Goal: Information Seeking & Learning: Learn about a topic

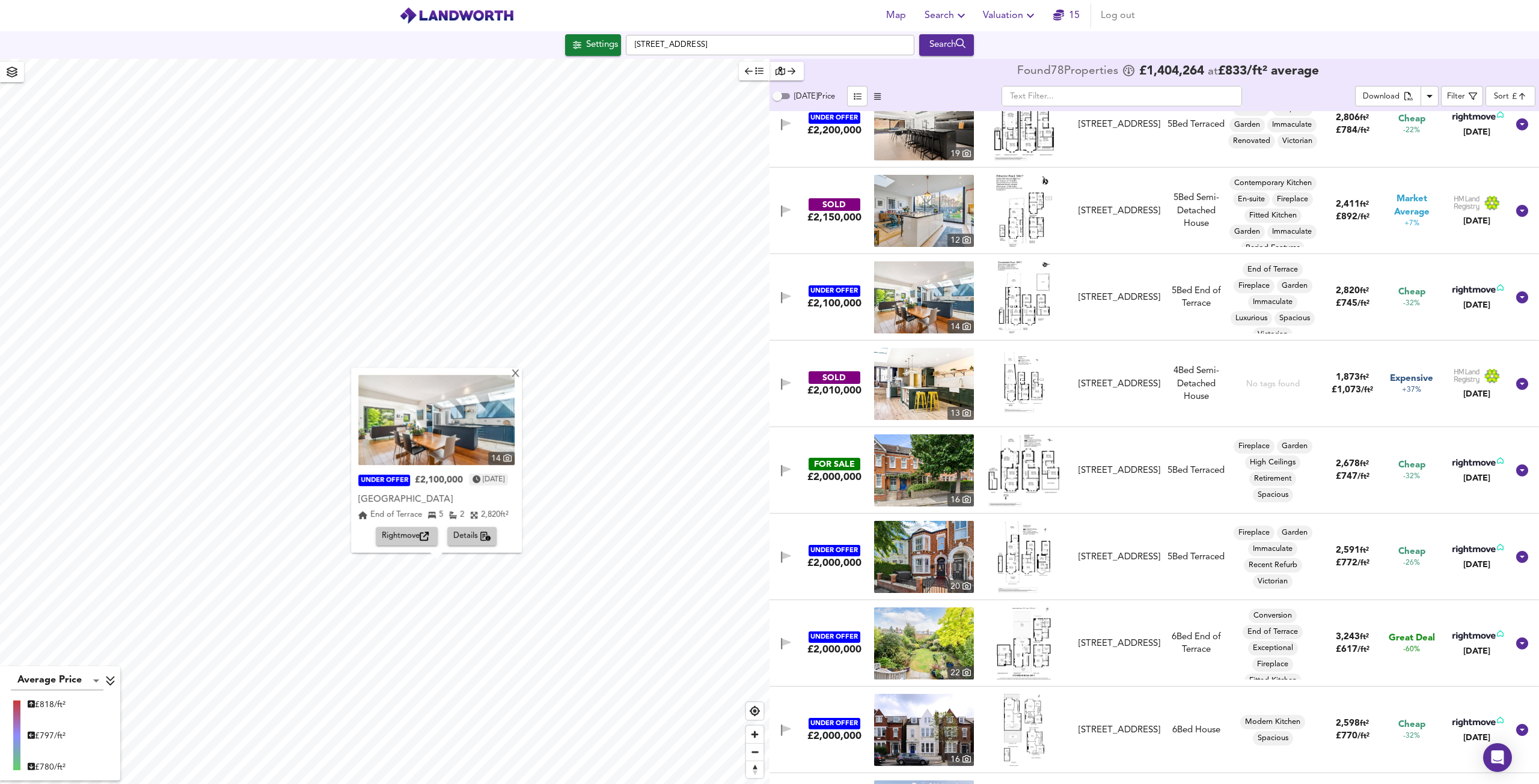
scroll to position [277, 0]
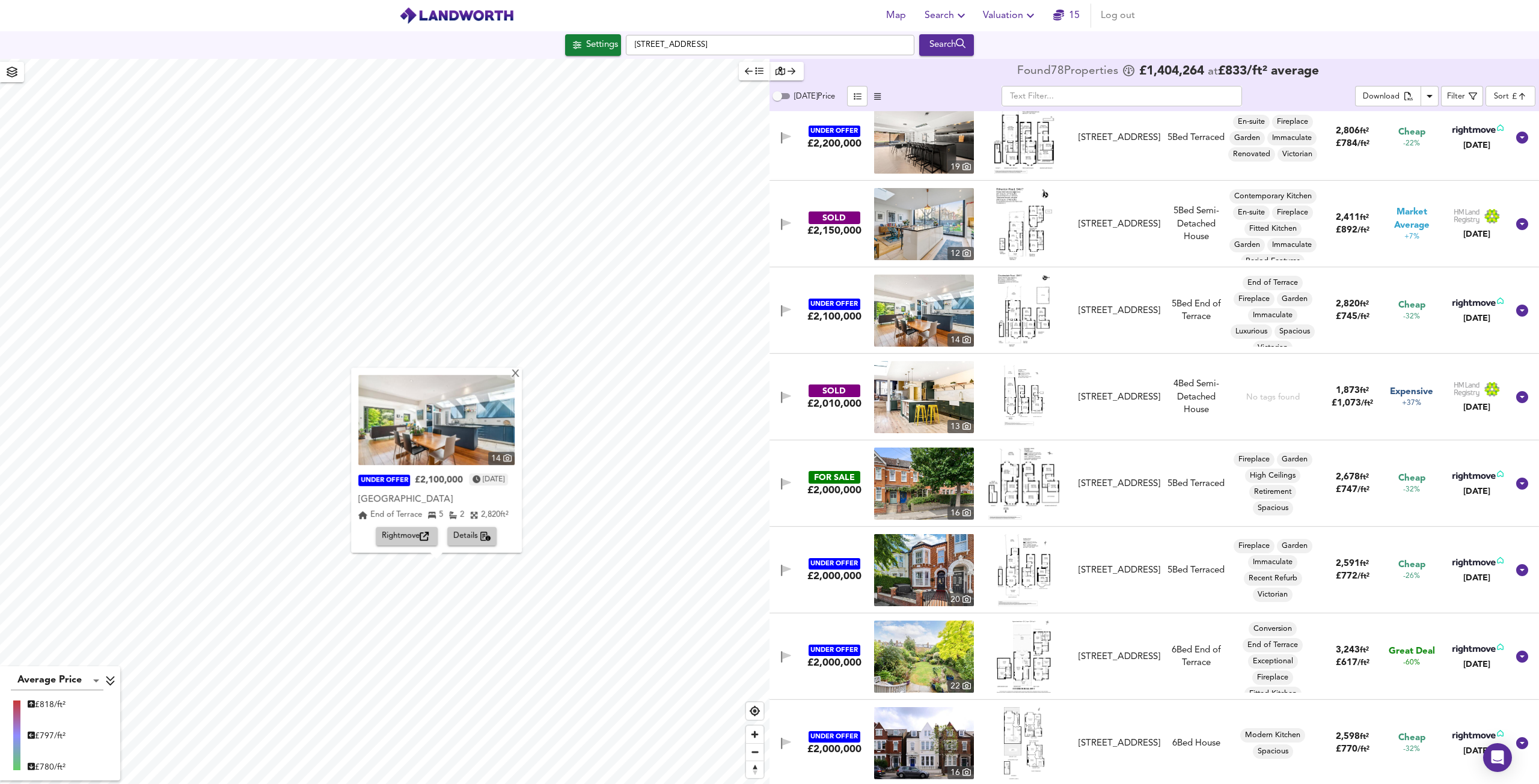
click at [1018, 245] on img at bounding box center [1023, 224] width 55 height 72
click at [914, 223] on img at bounding box center [924, 224] width 100 height 72
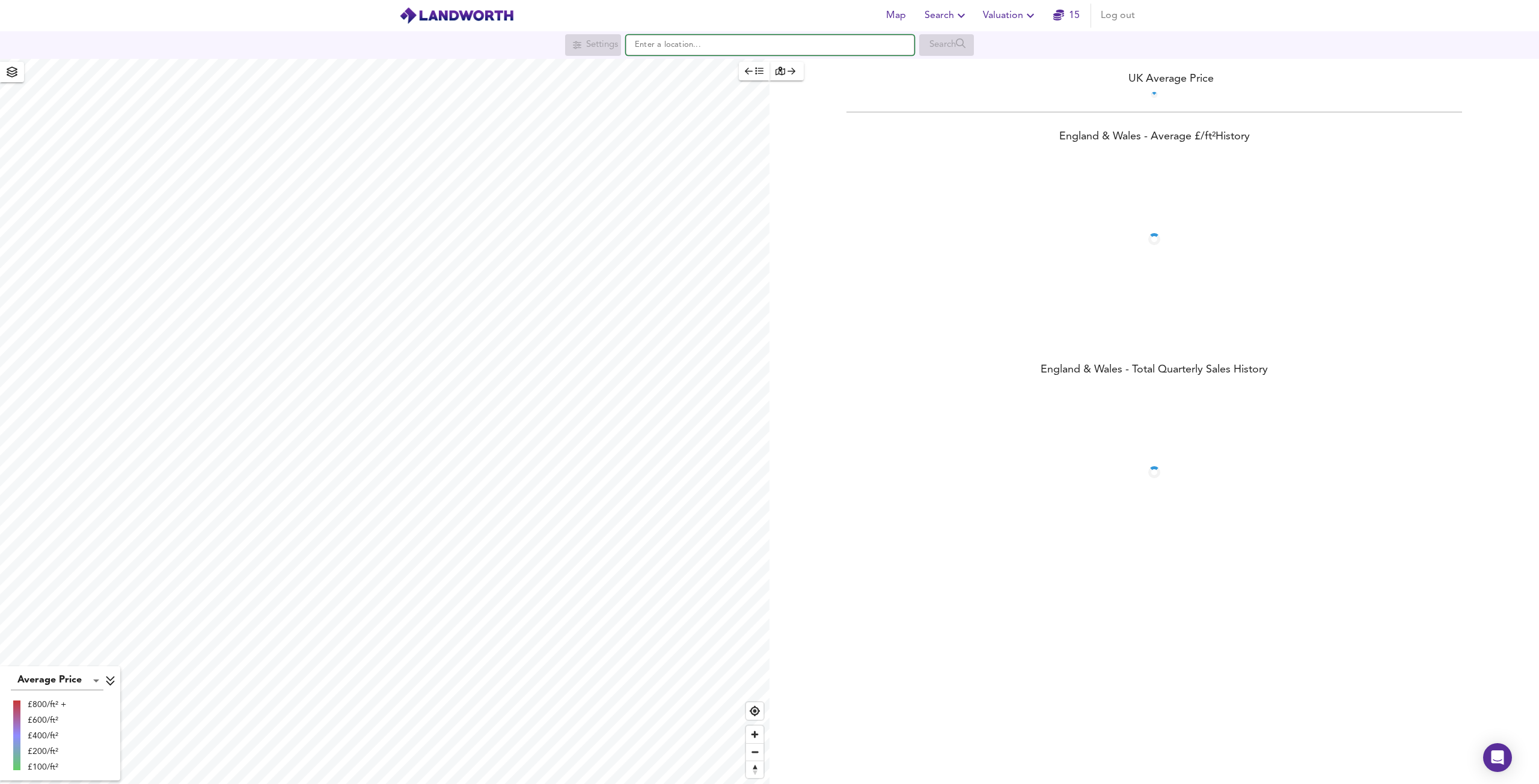
click at [665, 43] on input "text" at bounding box center [770, 45] width 288 height 20
paste input "Mountague Place, Poplar E14"
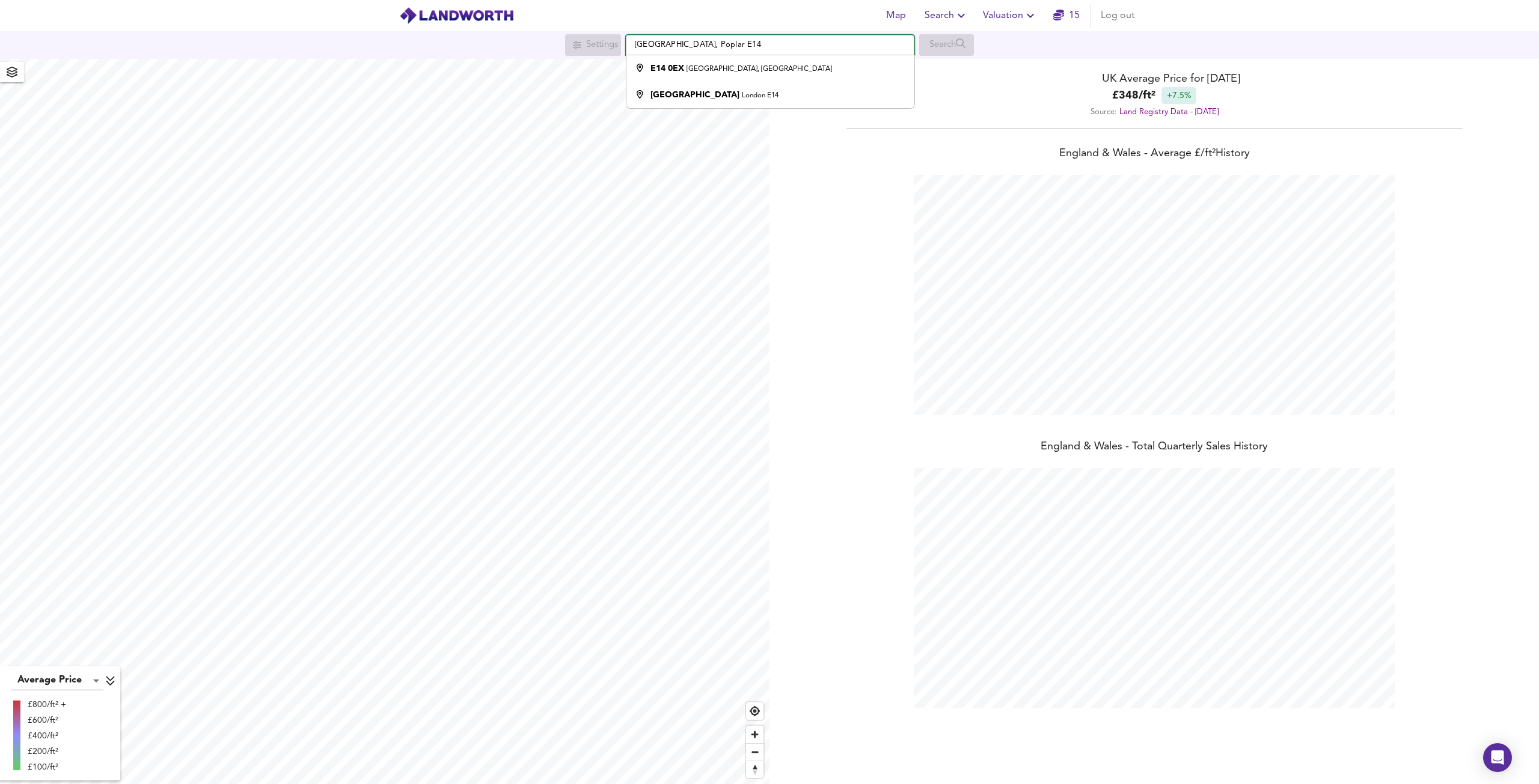
scroll to position [784, 1539]
click at [732, 69] on small "Mountague Place, London" at bounding box center [759, 69] width 145 height 7
type input "Mountague Place, London E14 0EX"
checkbox input "false"
checkbox input "true"
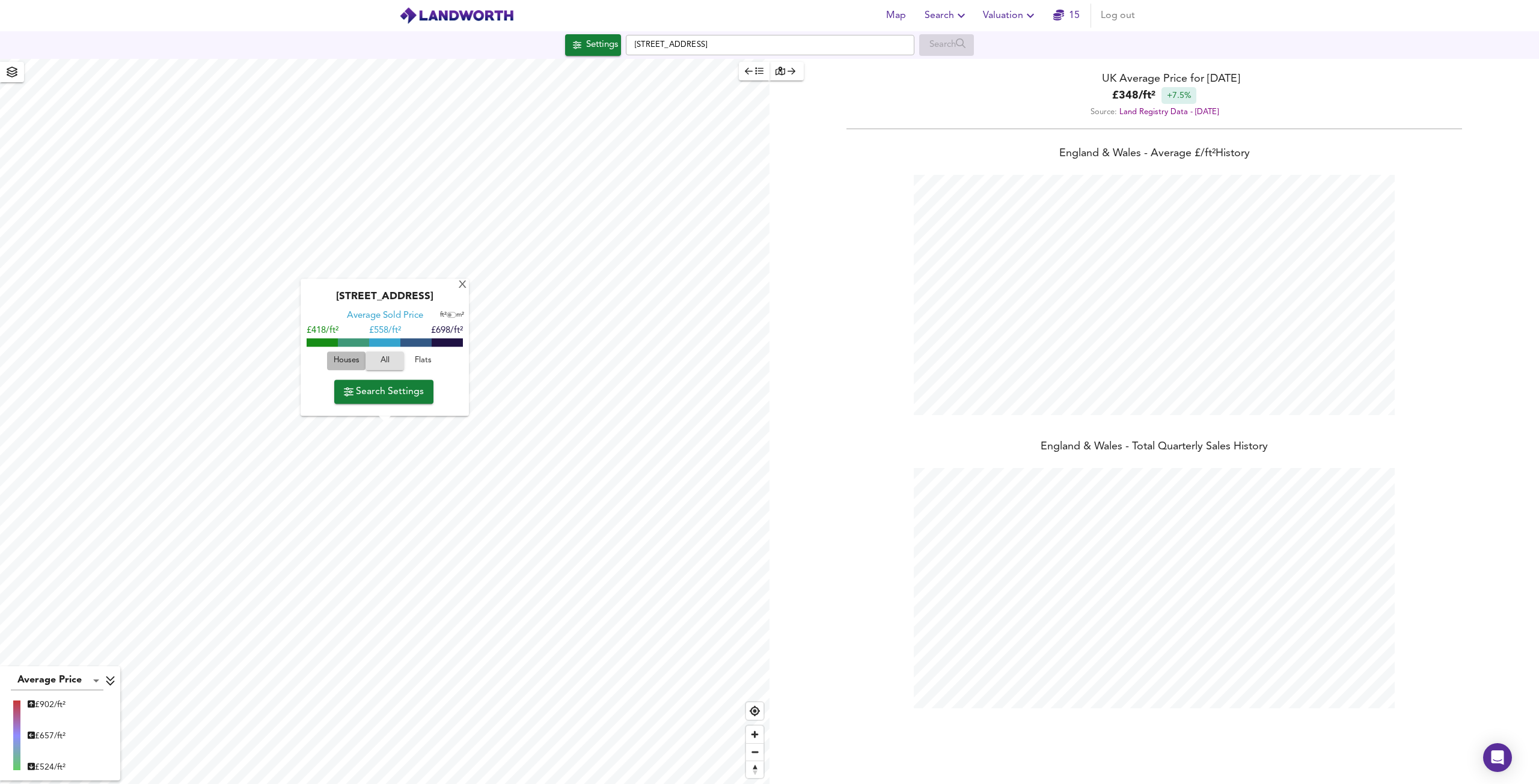
click at [342, 365] on span "Houses" at bounding box center [346, 361] width 33 height 14
click at [464, 280] on div "X" at bounding box center [463, 286] width 10 height 12
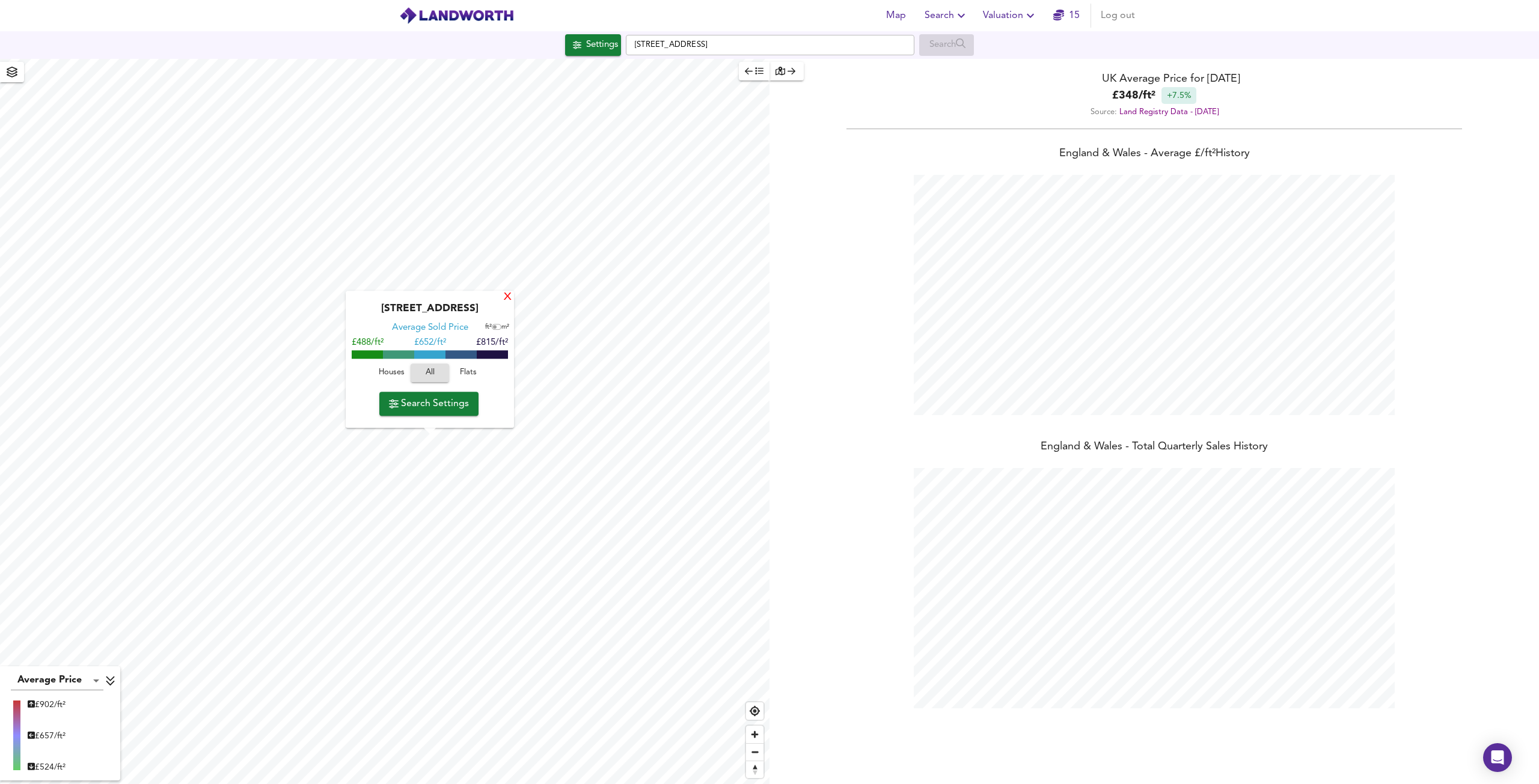
click at [509, 293] on div "X" at bounding box center [508, 298] width 10 height 12
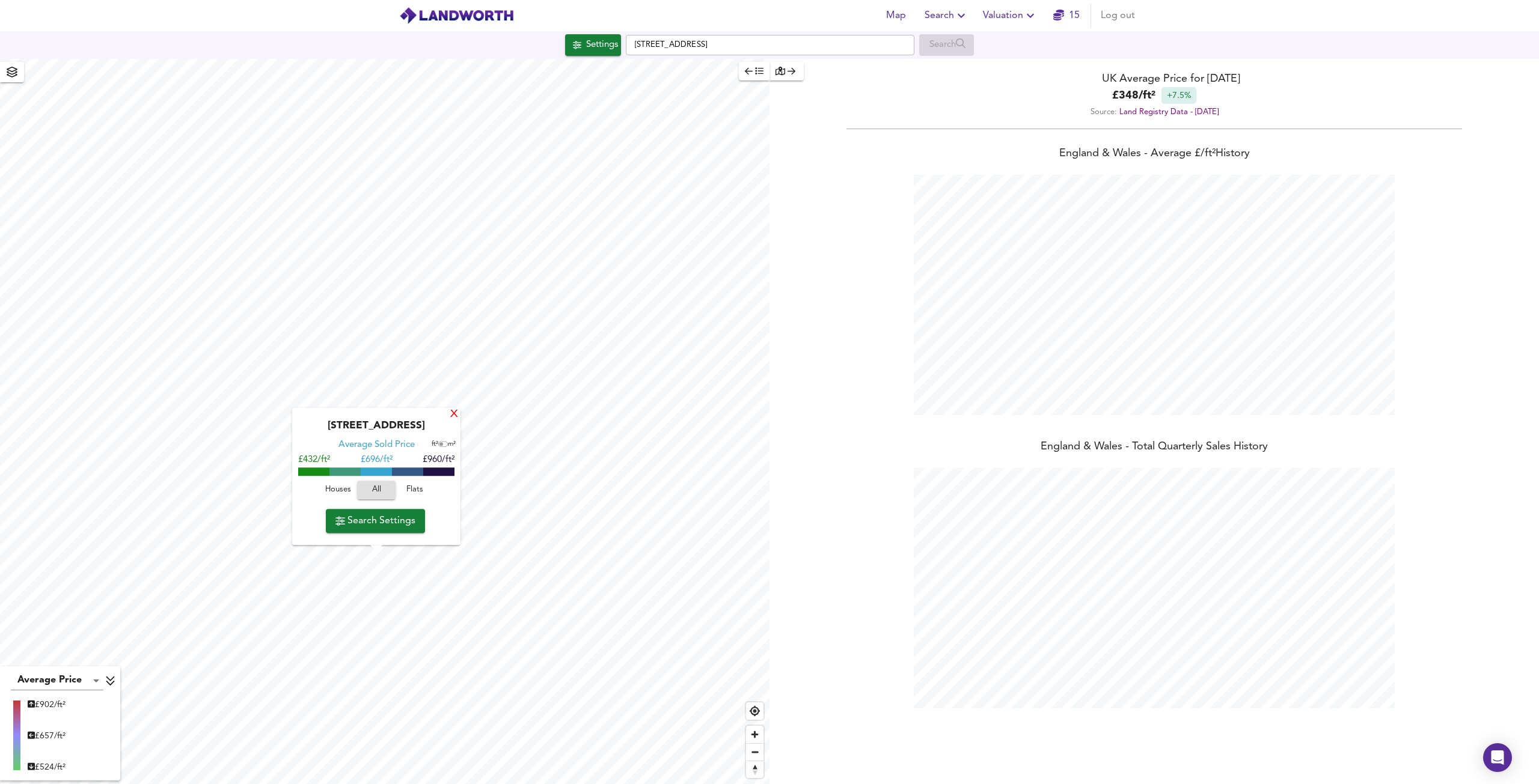
click at [456, 415] on div "X" at bounding box center [454, 415] width 10 height 12
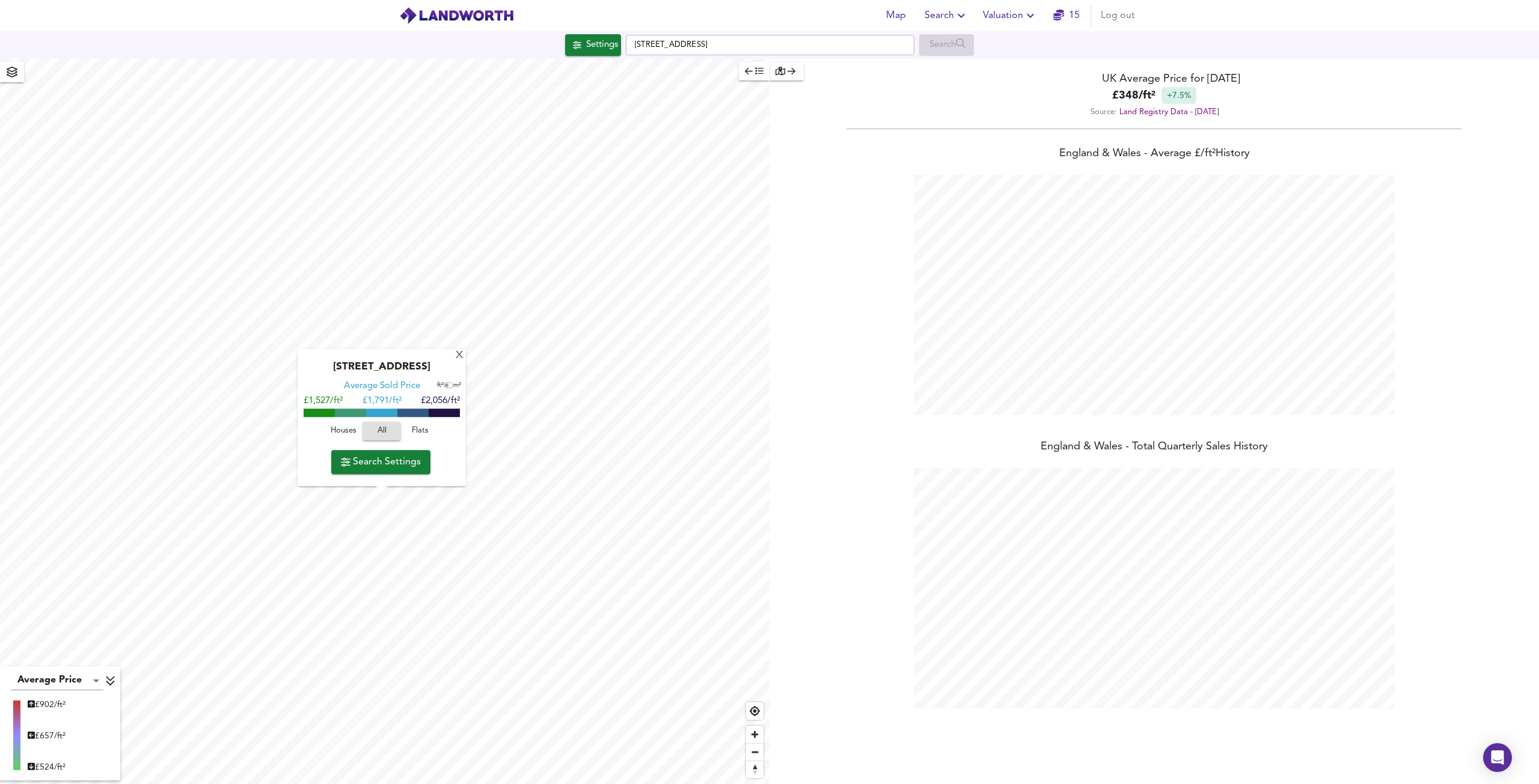
click at [332, 433] on span "Houses" at bounding box center [343, 431] width 33 height 14
click at [386, 427] on span "All" at bounding box center [382, 431] width 33 height 14
click at [421, 426] on span "Flats" at bounding box center [421, 431] width 33 height 14
click at [458, 353] on div "X" at bounding box center [460, 356] width 10 height 12
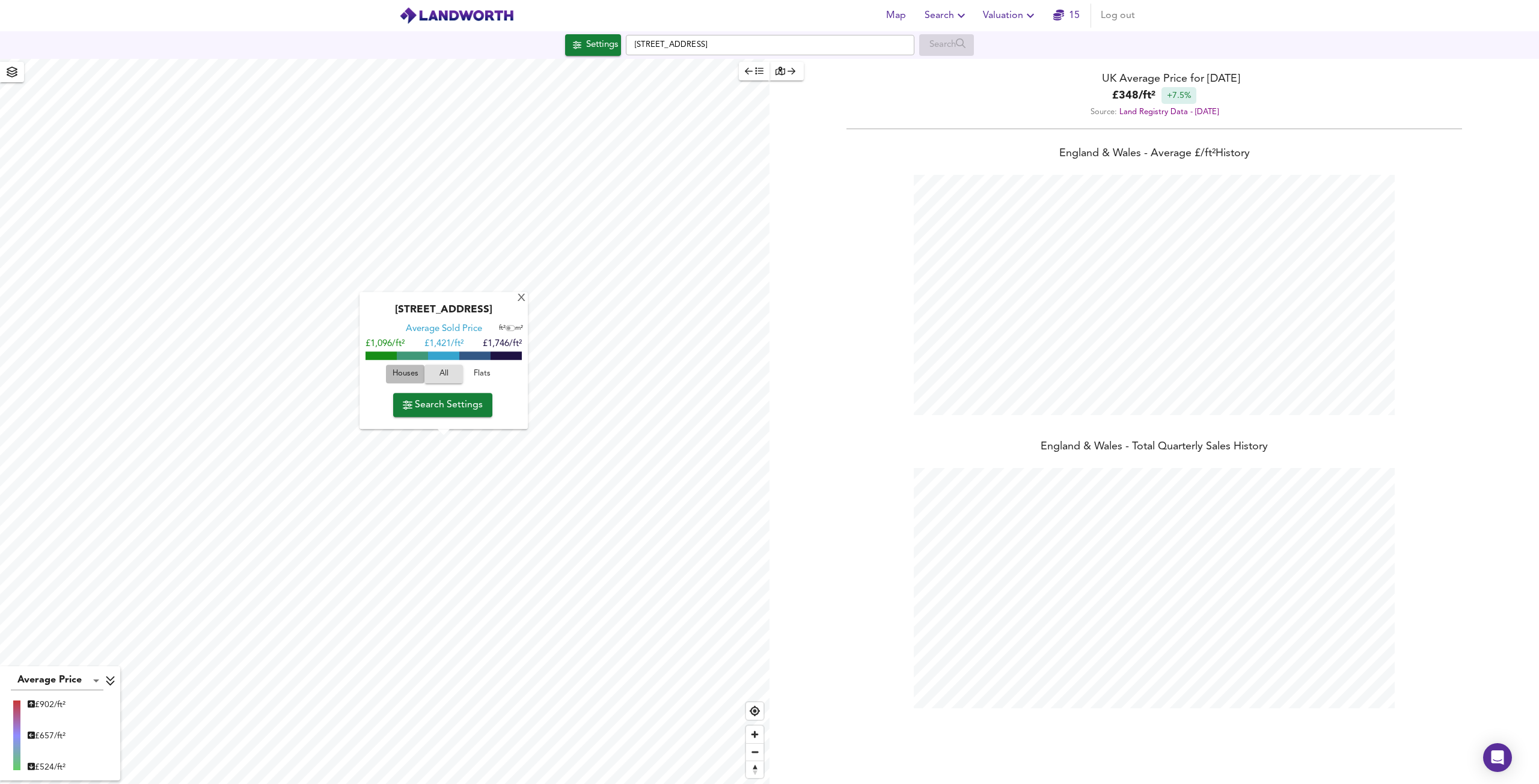
click at [409, 374] on span "Houses" at bounding box center [406, 374] width 33 height 14
click at [481, 373] on span "Flats" at bounding box center [482, 374] width 33 height 14
click at [522, 297] on div "X" at bounding box center [521, 299] width 10 height 12
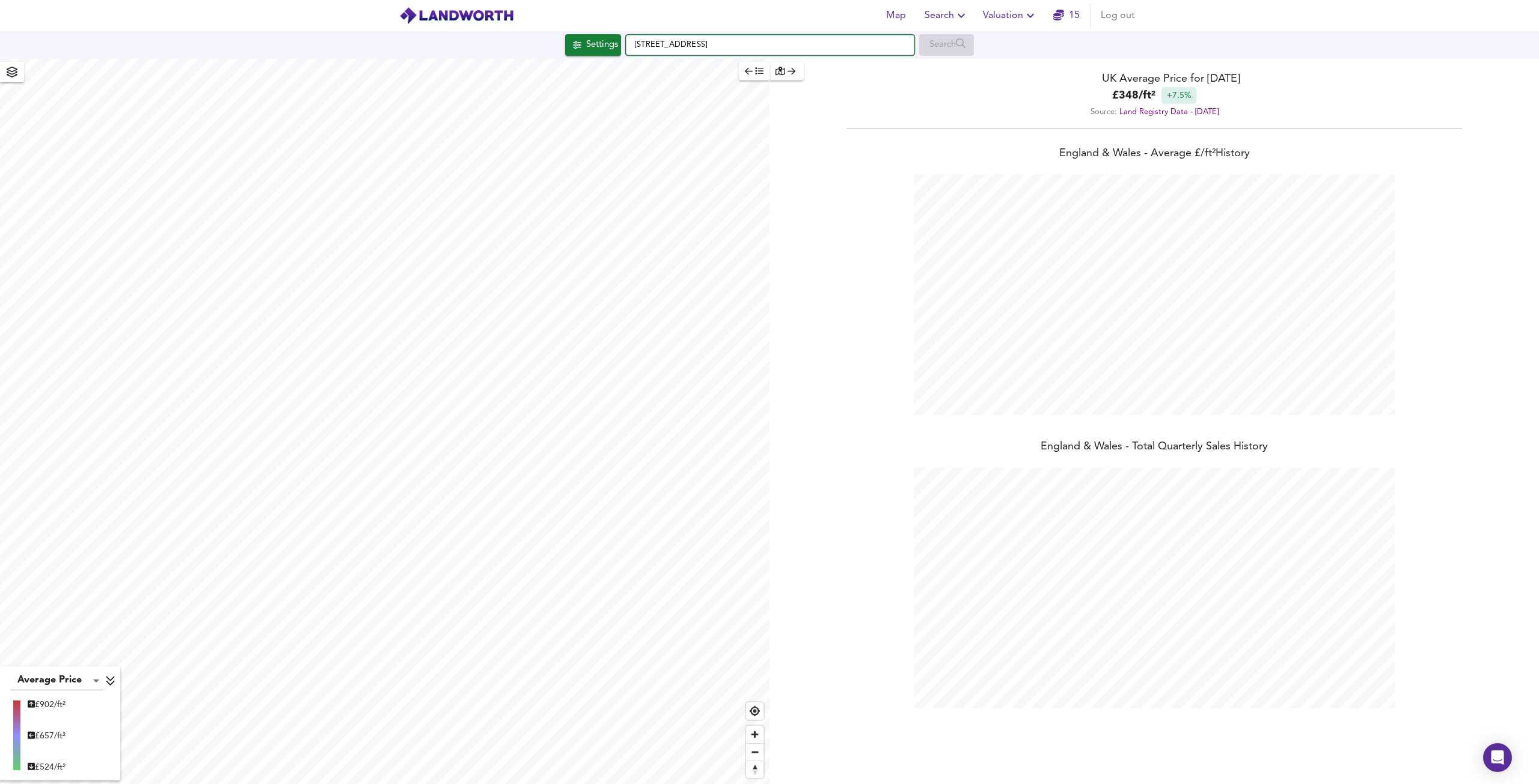
click at [780, 48] on input "Mountague Place, London E14 0EX" at bounding box center [770, 45] width 288 height 20
click at [777, 48] on input "Mountague Place, London E14 0EX" at bounding box center [770, 45] width 288 height 20
paste input "Elderfield Road, Lower Clapton, London E5"
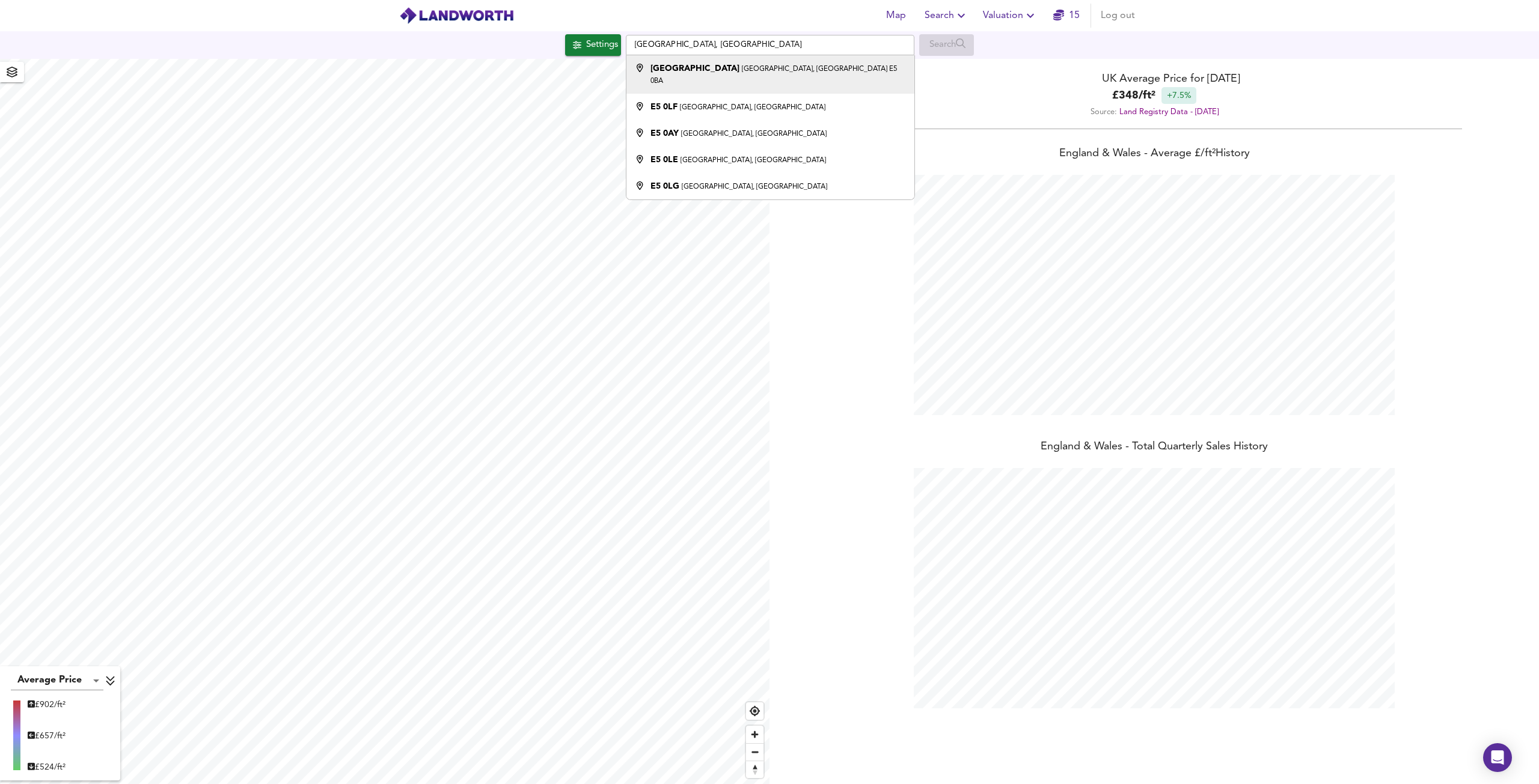
click at [742, 75] on li "Elderfield Road Lower Clapton, London E5 0BA" at bounding box center [770, 74] width 287 height 38
type input "Elderfield Road, Lower Clapton, London E5 0BA"
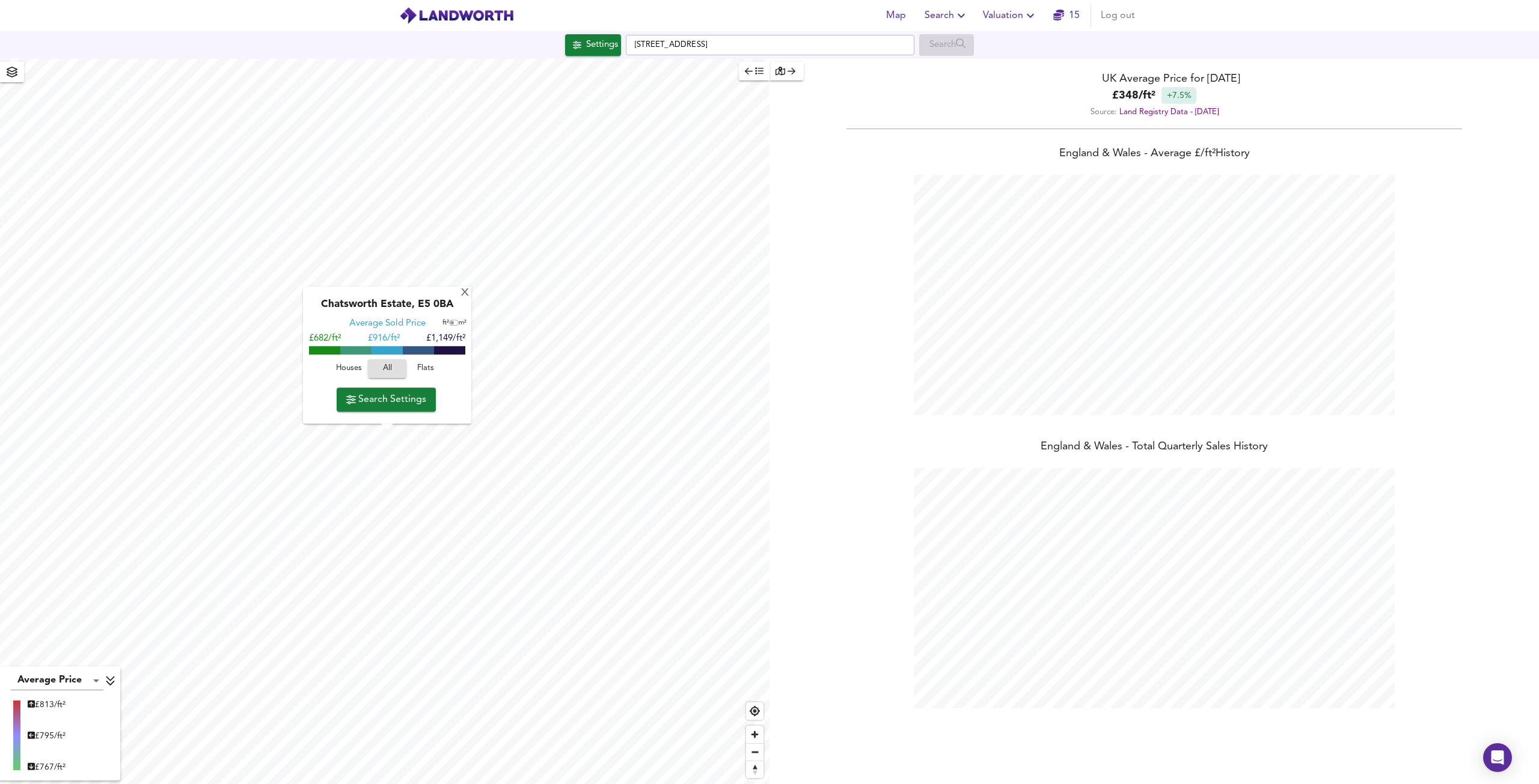
click at [355, 365] on span "Houses" at bounding box center [349, 369] width 33 height 14
click at [465, 295] on div "X" at bounding box center [465, 293] width 10 height 12
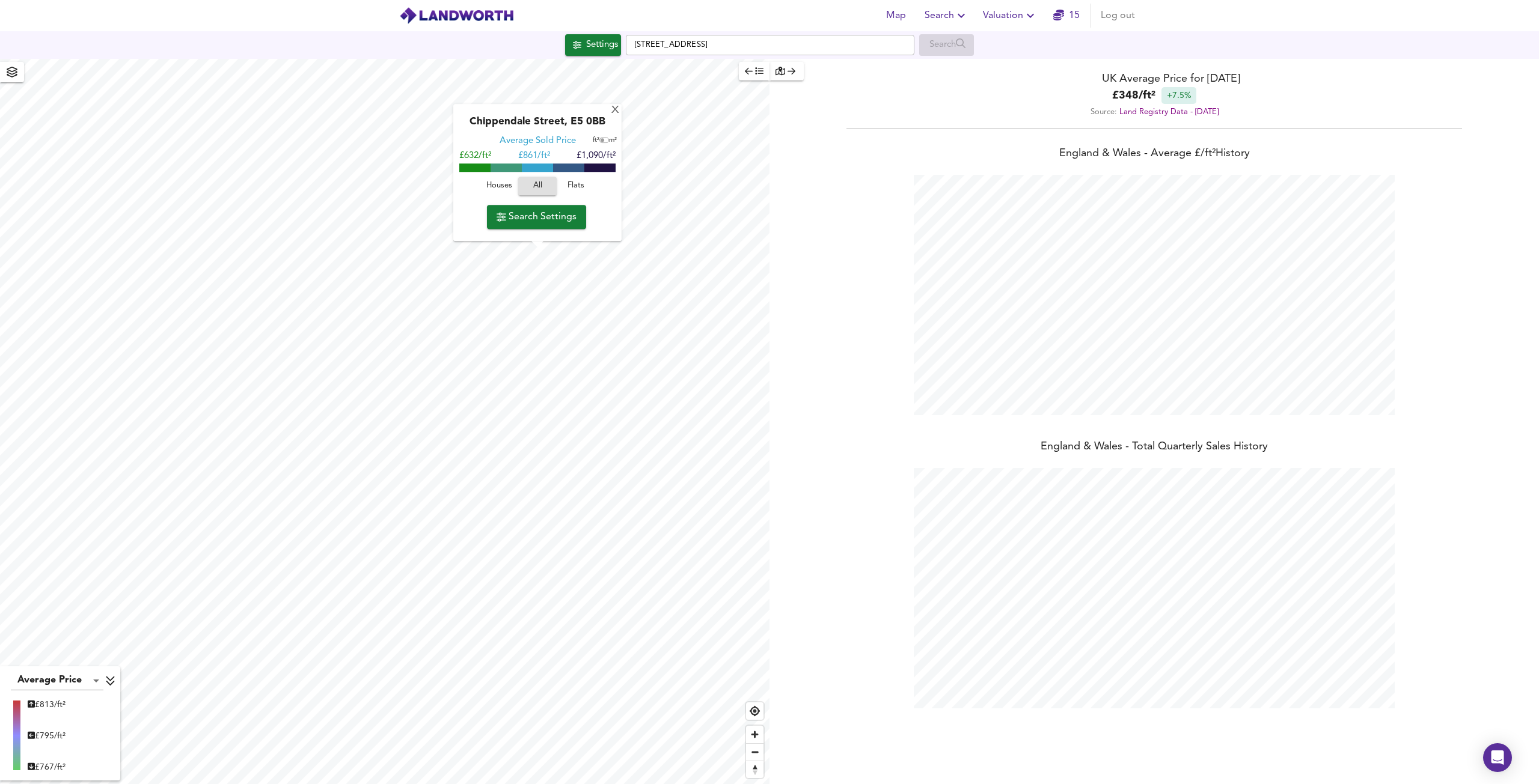
click at [497, 183] on span "Houses" at bounding box center [499, 186] width 33 height 14
click at [559, 211] on span "Search Settings" at bounding box center [536, 217] width 80 height 17
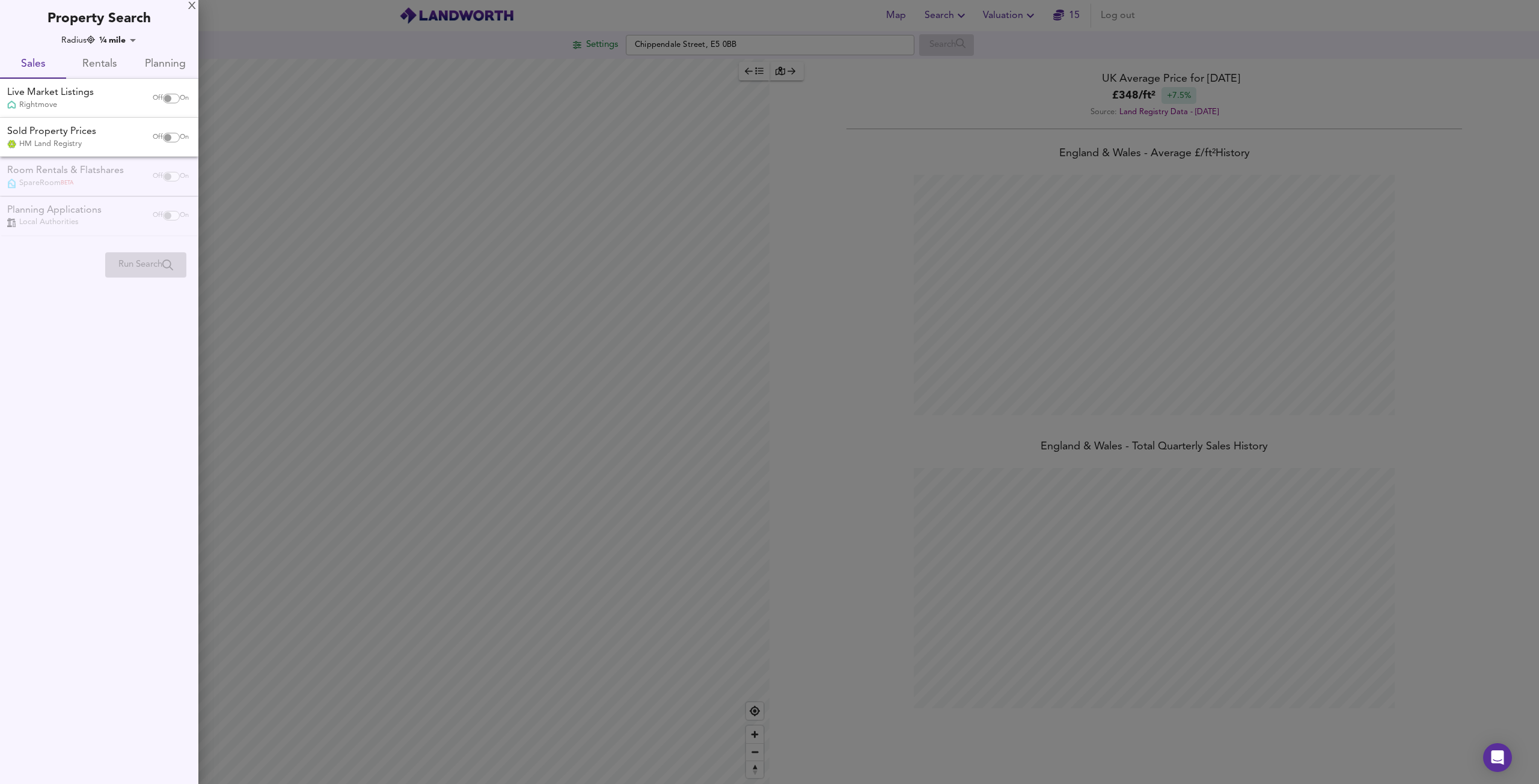
click at [161, 98] on input "checkbox" at bounding box center [168, 98] width 29 height 10
checkbox input "true"
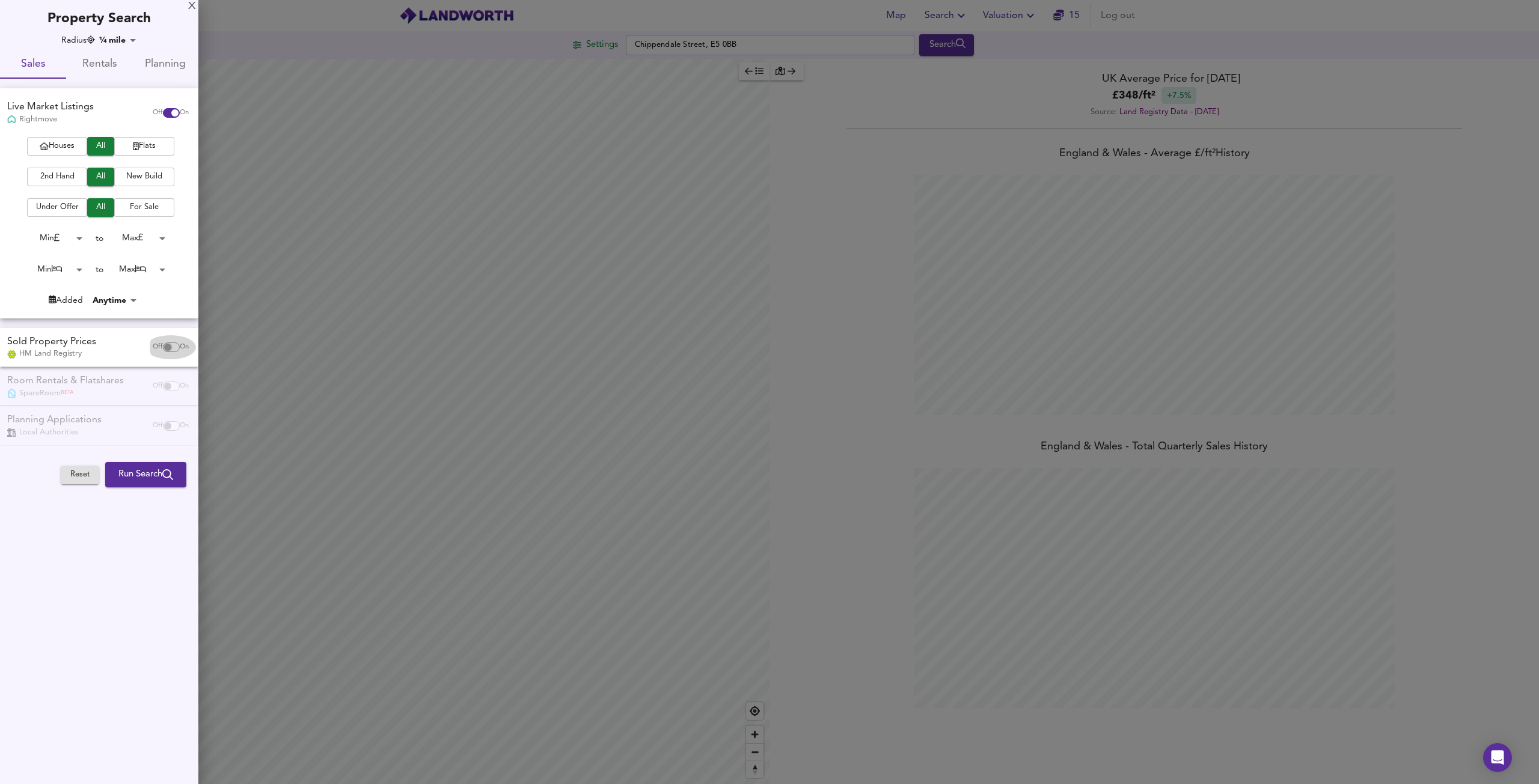
click at [169, 347] on input "checkbox" at bounding box center [168, 347] width 29 height 10
checkbox input "true"
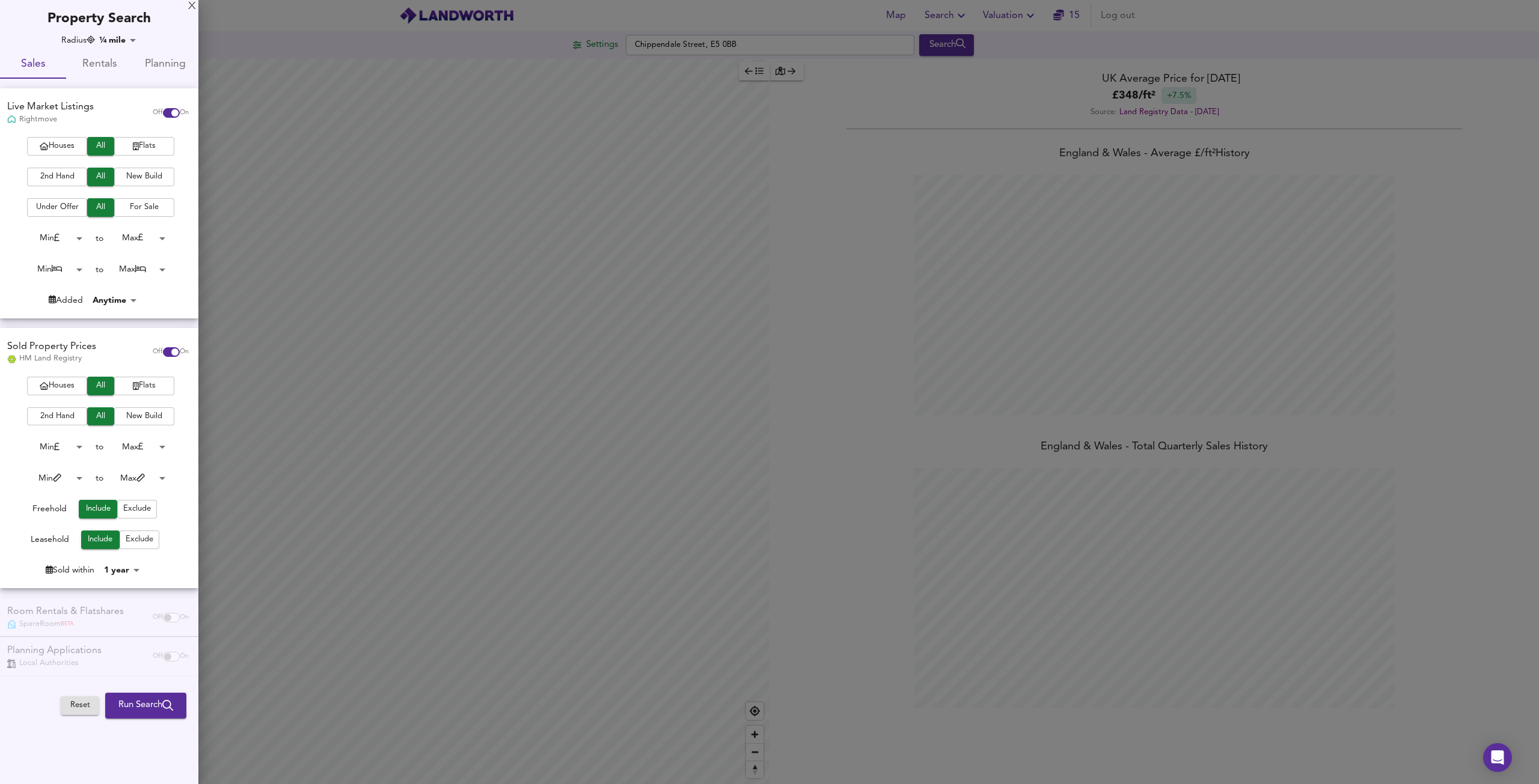
click at [51, 142] on span "Houses" at bounding box center [57, 146] width 48 height 14
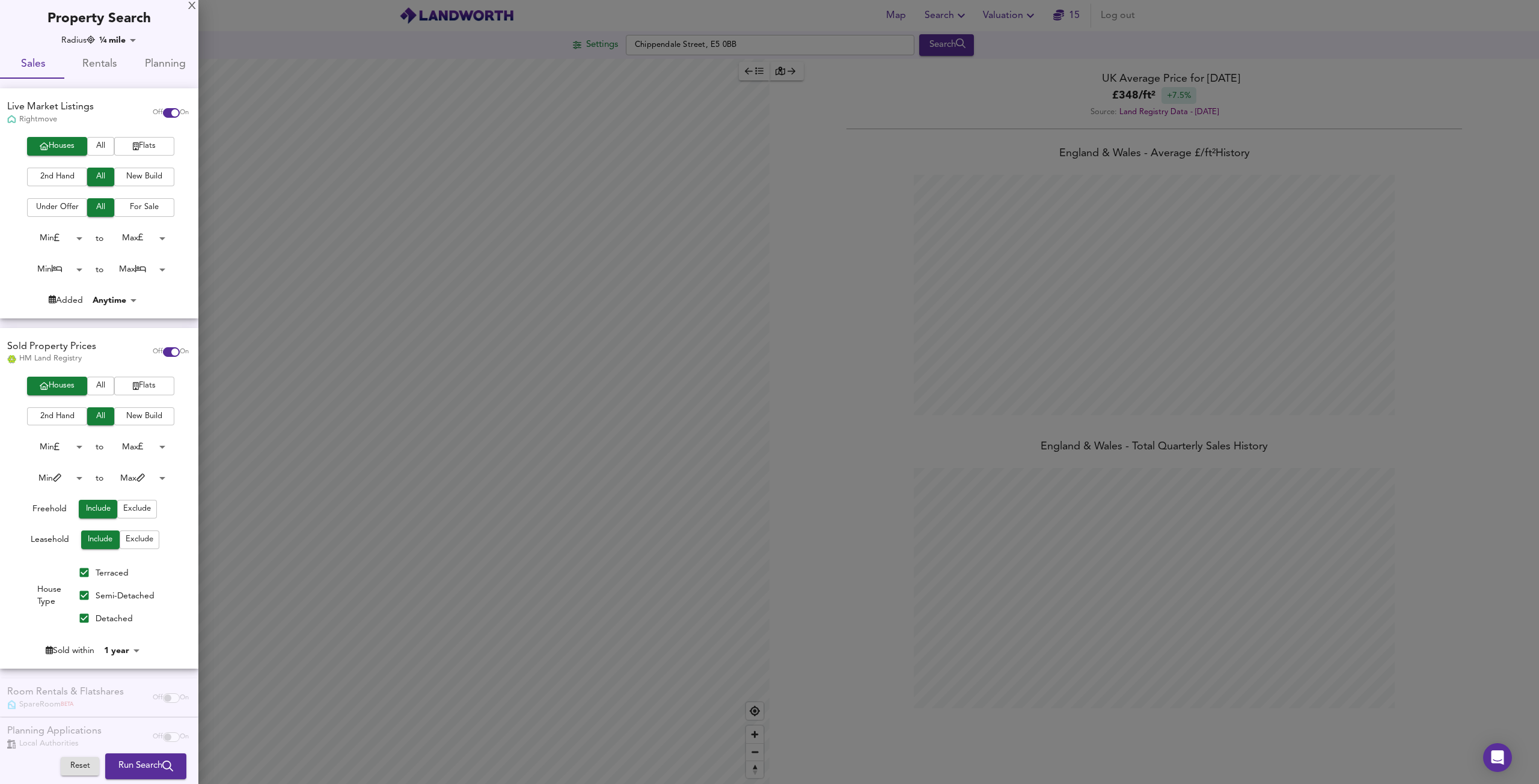
click at [138, 648] on body "Map Search Valuation 15 Log out Settings Chippendale Street, E5 0BB Search Aver…" at bounding box center [770, 392] width 1539 height 784
click at [136, 642] on li "4 years" at bounding box center [128, 645] width 55 height 20
type input "48"
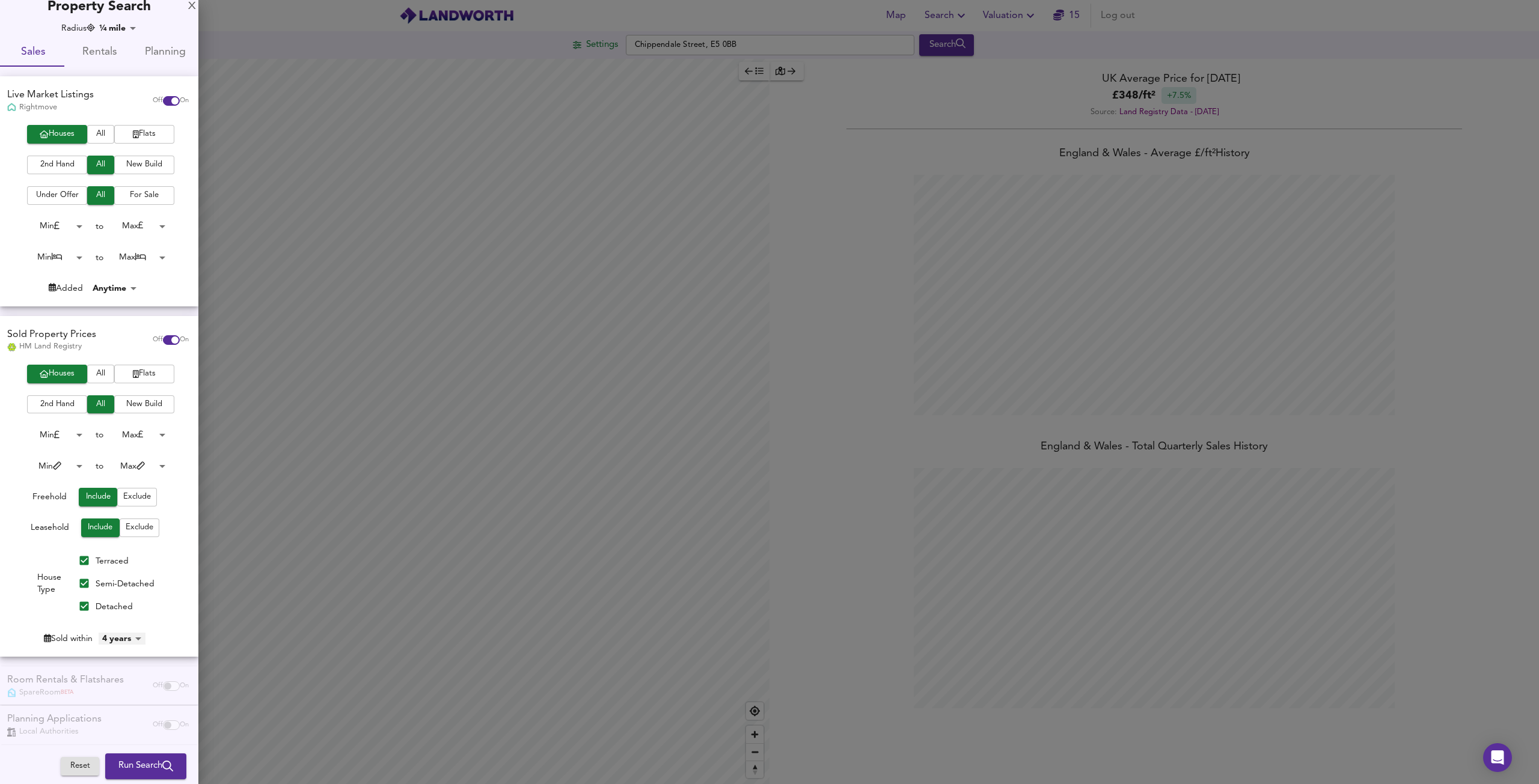
scroll to position [20, 0]
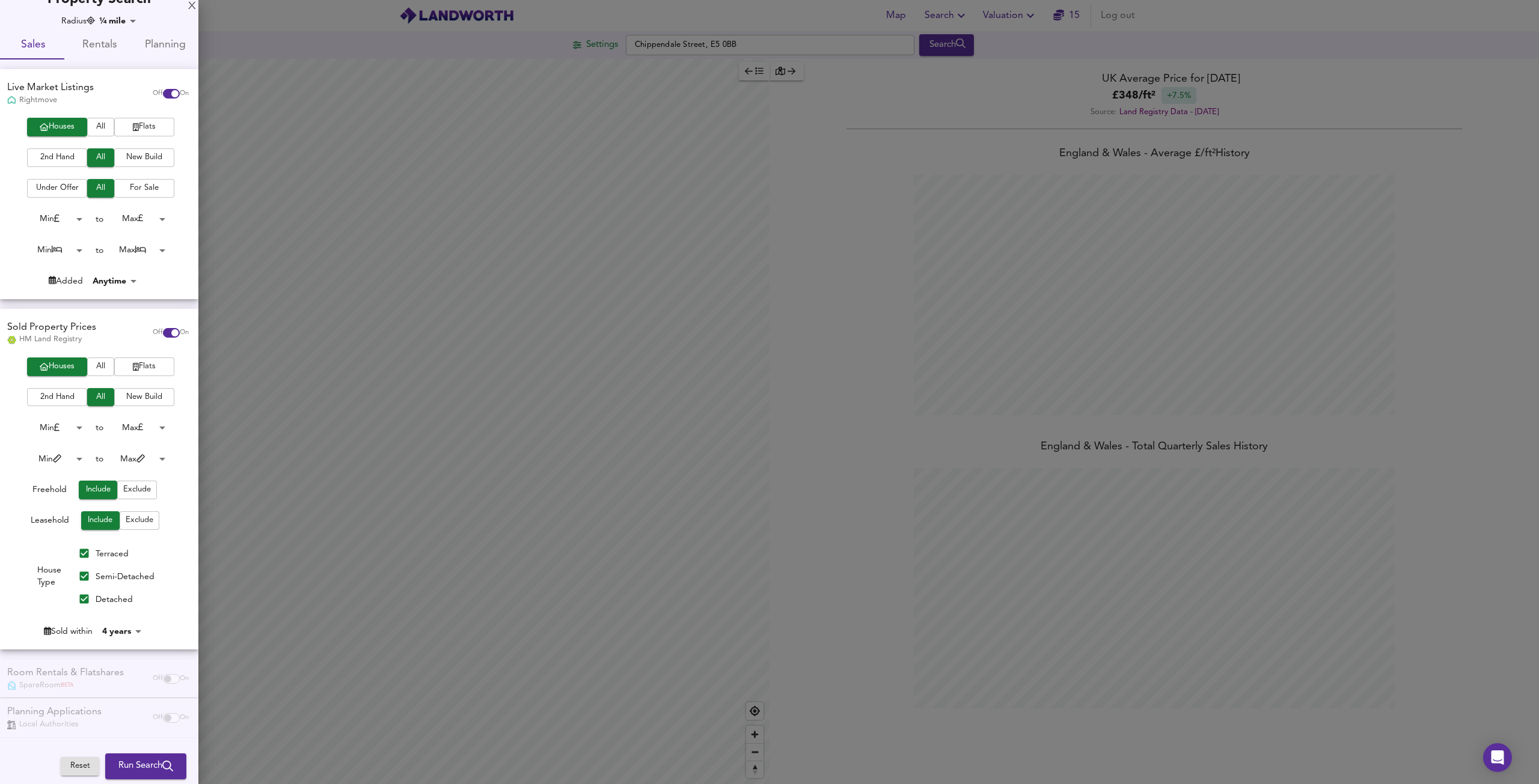
click at [120, 768] on span "Run Search" at bounding box center [146, 766] width 55 height 16
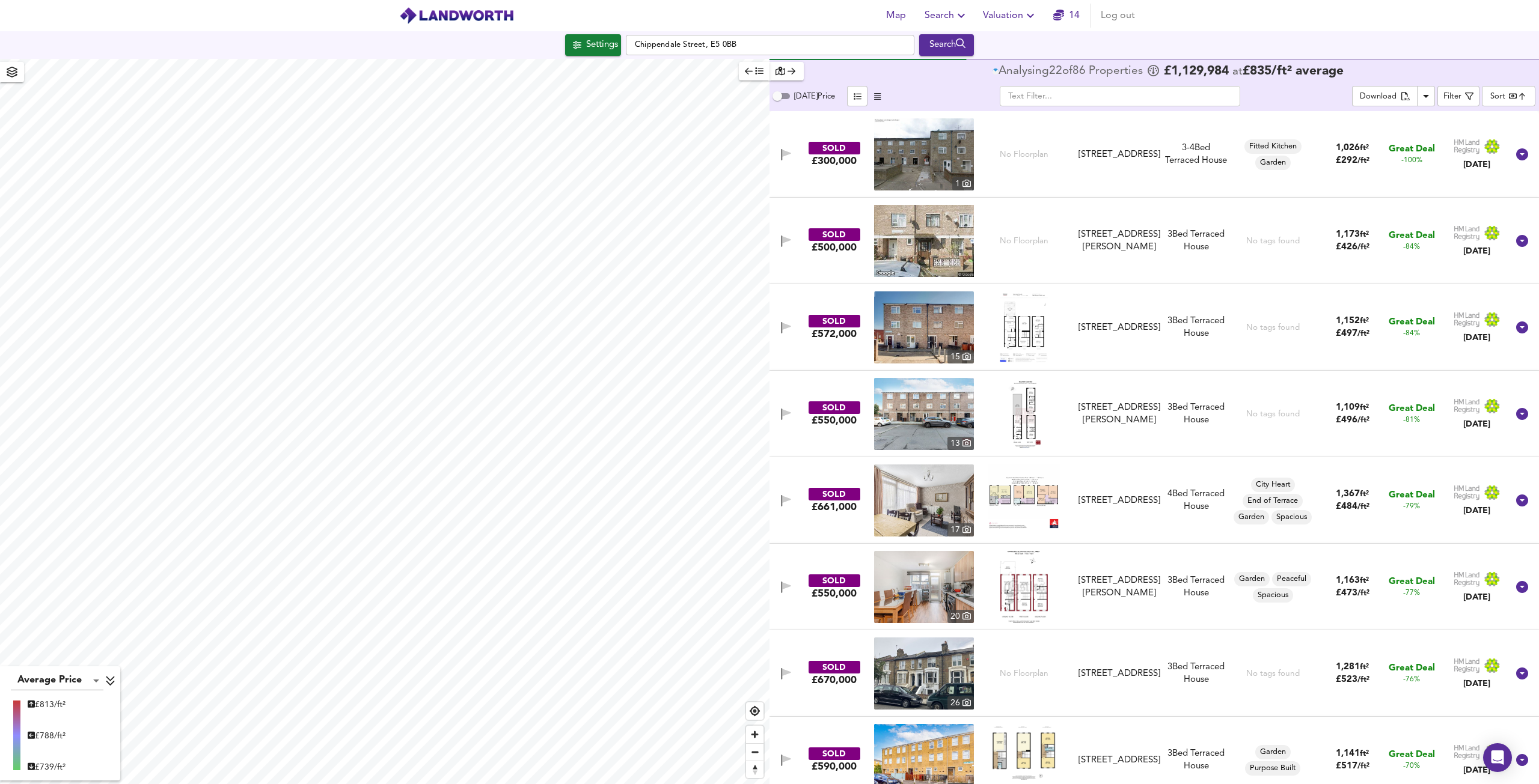
click at [1505, 98] on body "Map Search Valuation 14 Log out Settings Chippendale Street, E5 0BB Search Aver…" at bounding box center [770, 392] width 1539 height 784
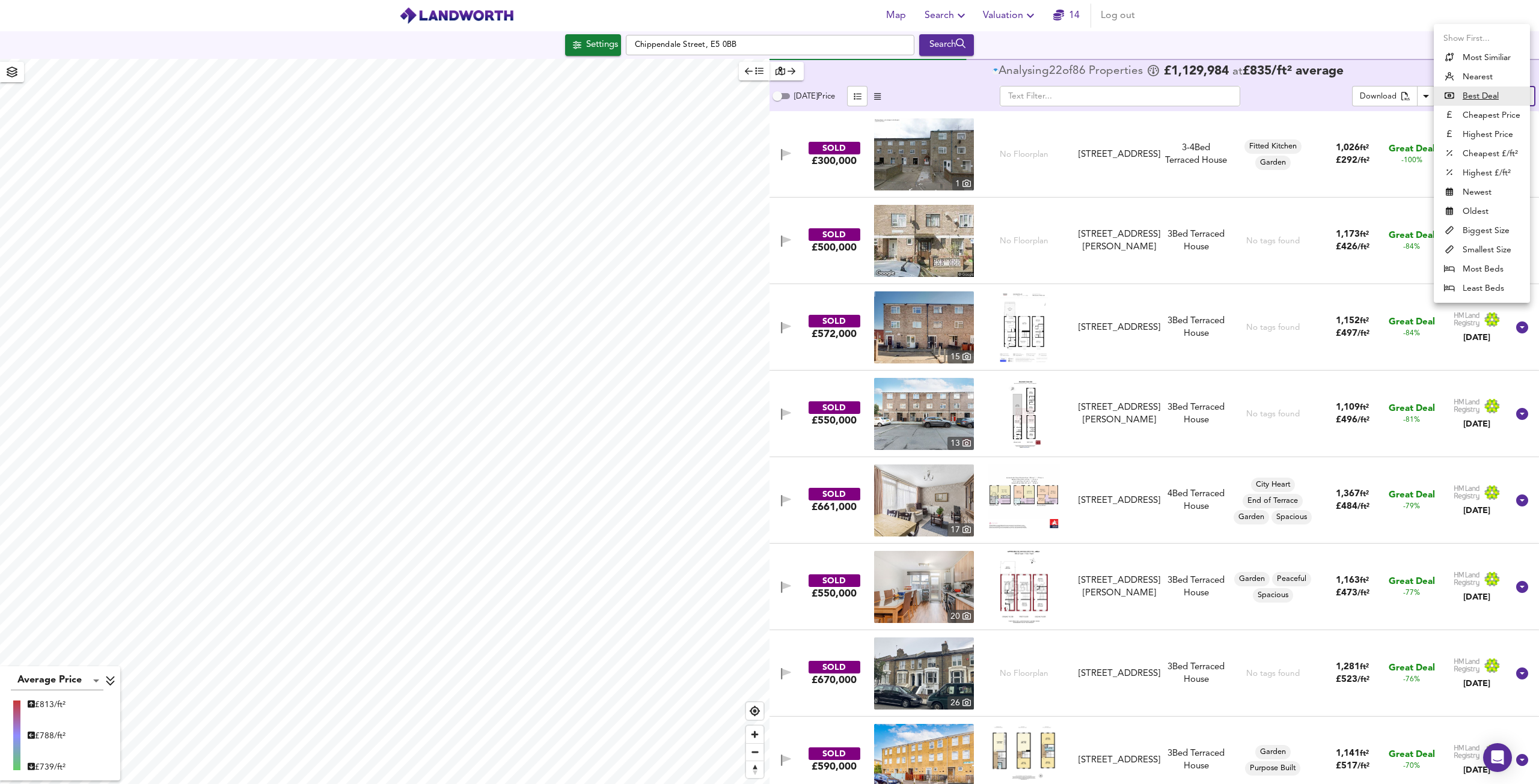
click at [1475, 139] on li "Highest Price" at bounding box center [1482, 135] width 96 height 20
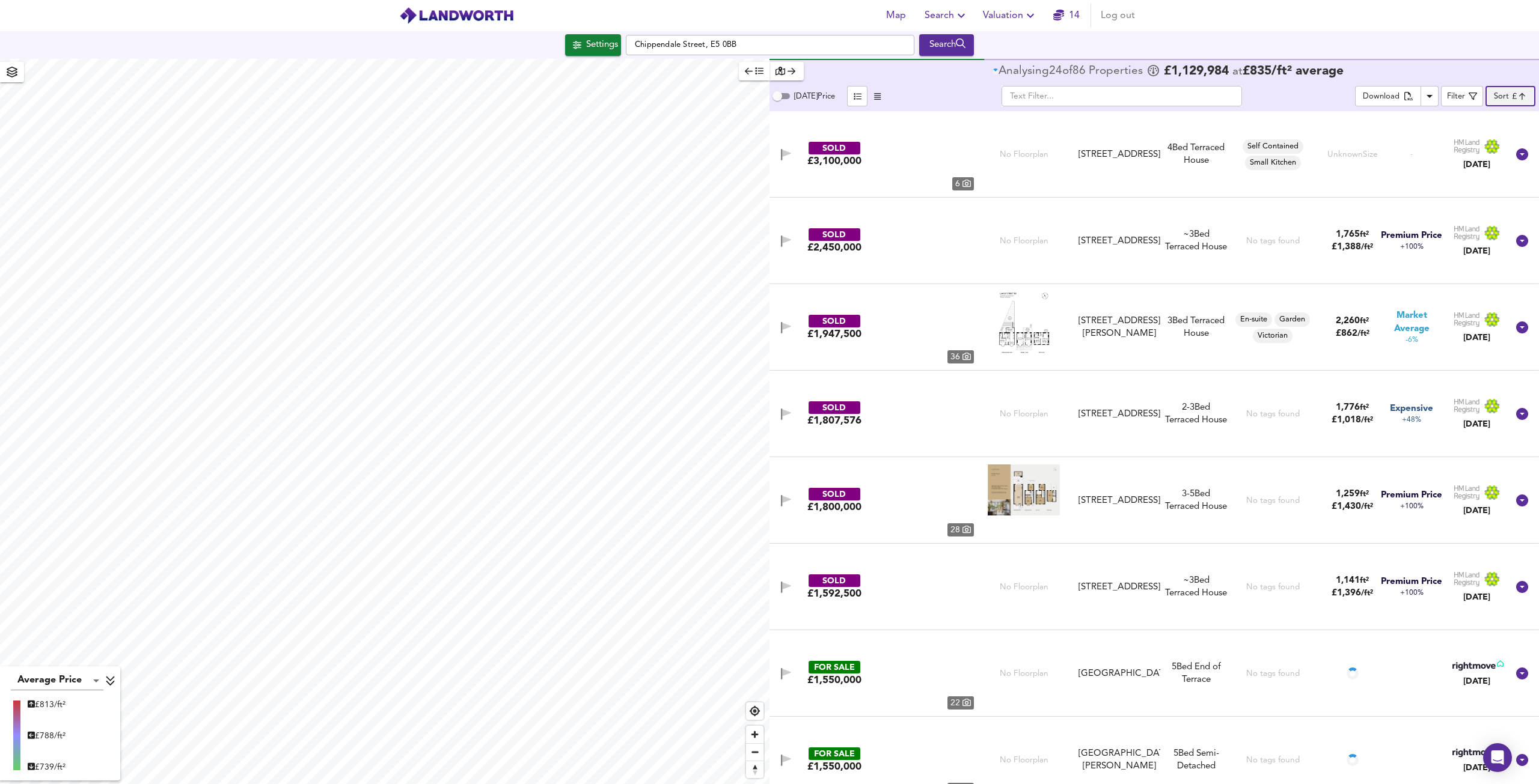
type input "expensive"
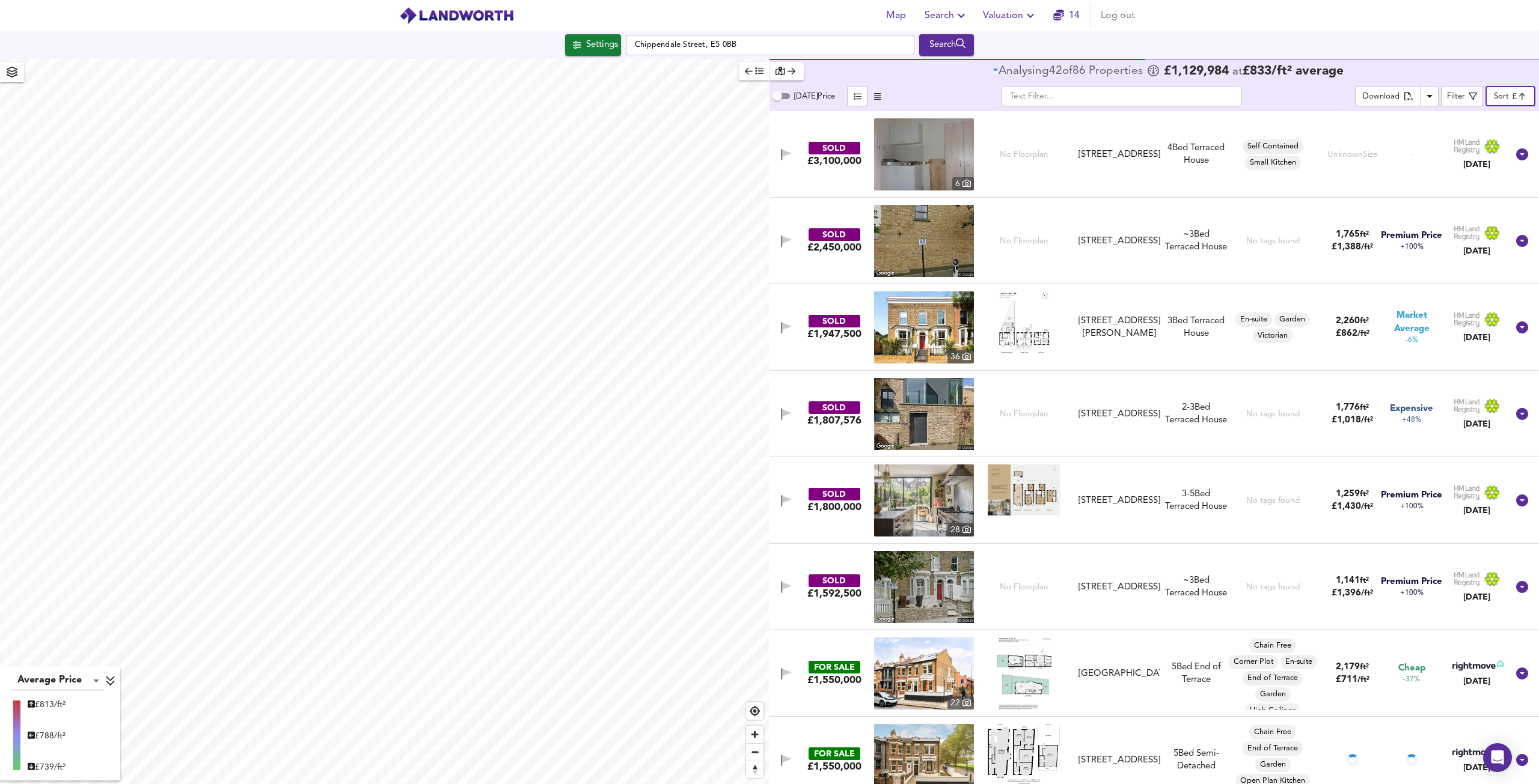
click at [1027, 476] on img at bounding box center [1023, 490] width 72 height 51
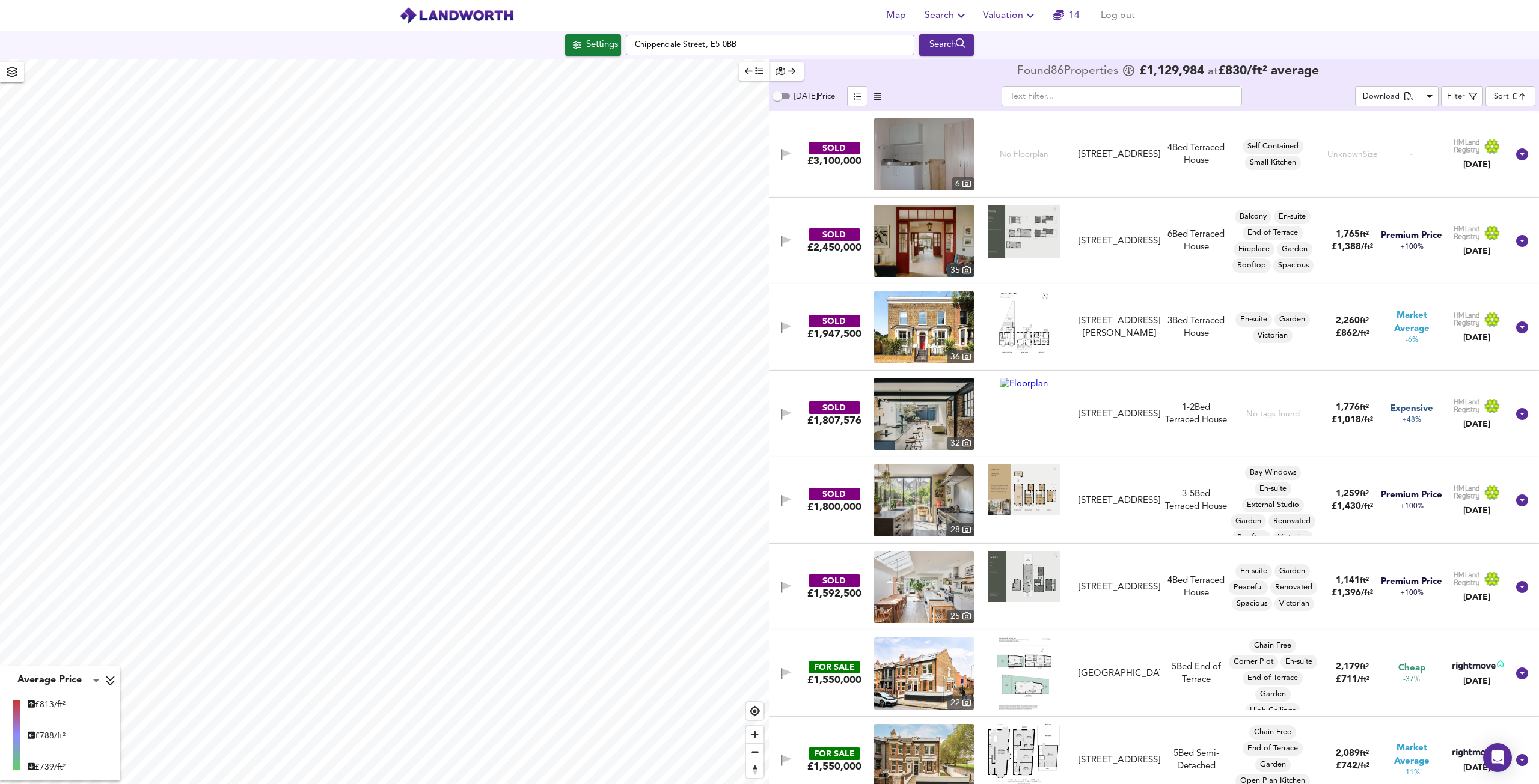
click at [924, 512] on img at bounding box center [924, 500] width 100 height 72
click at [923, 330] on img at bounding box center [924, 327] width 100 height 72
click at [913, 419] on img at bounding box center [924, 414] width 100 height 72
click at [456, 299] on span "Houses" at bounding box center [471, 305] width 33 height 14
click at [583, 229] on div "X" at bounding box center [588, 230] width 10 height 12
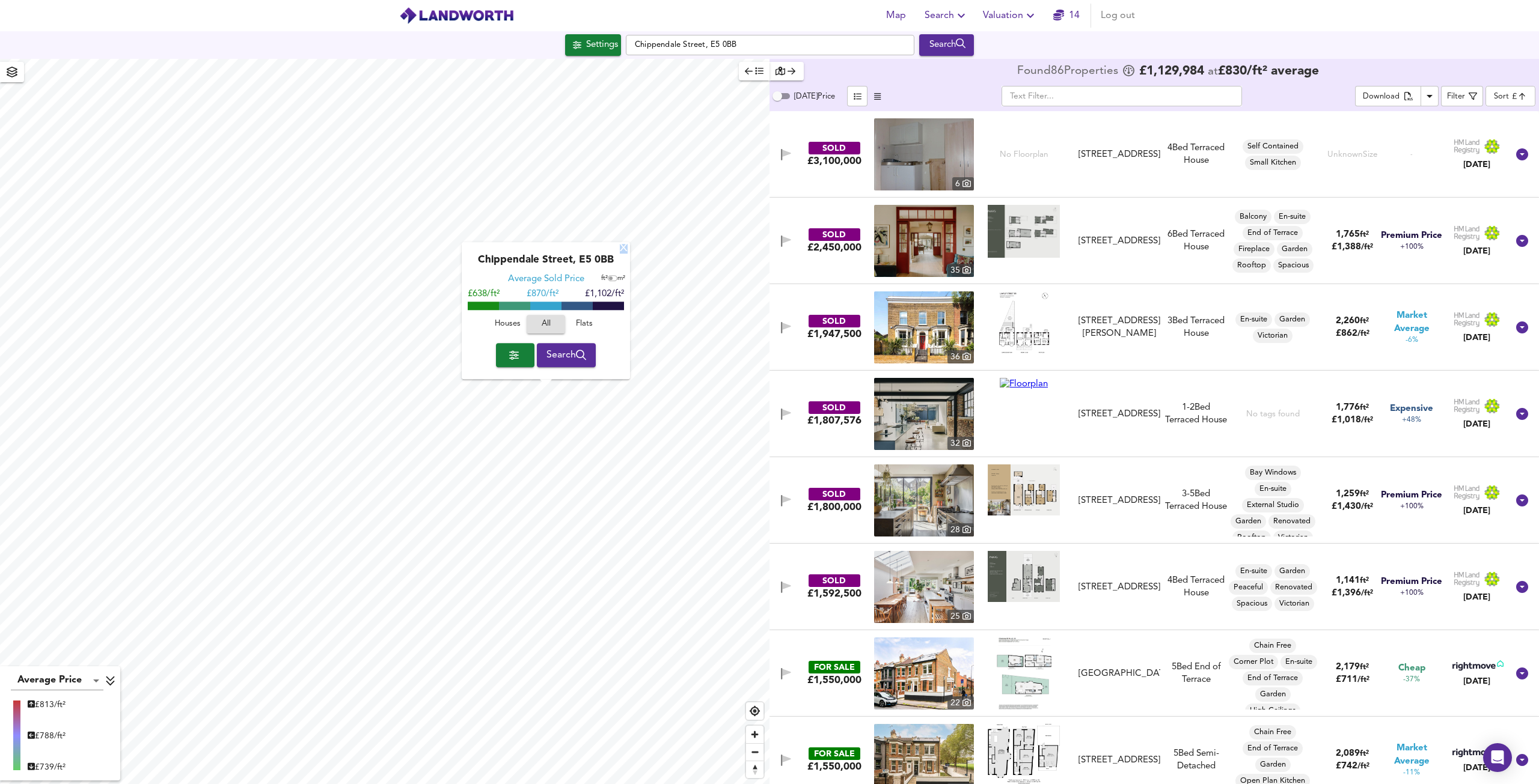
click at [624, 247] on div "X" at bounding box center [624, 249] width 10 height 12
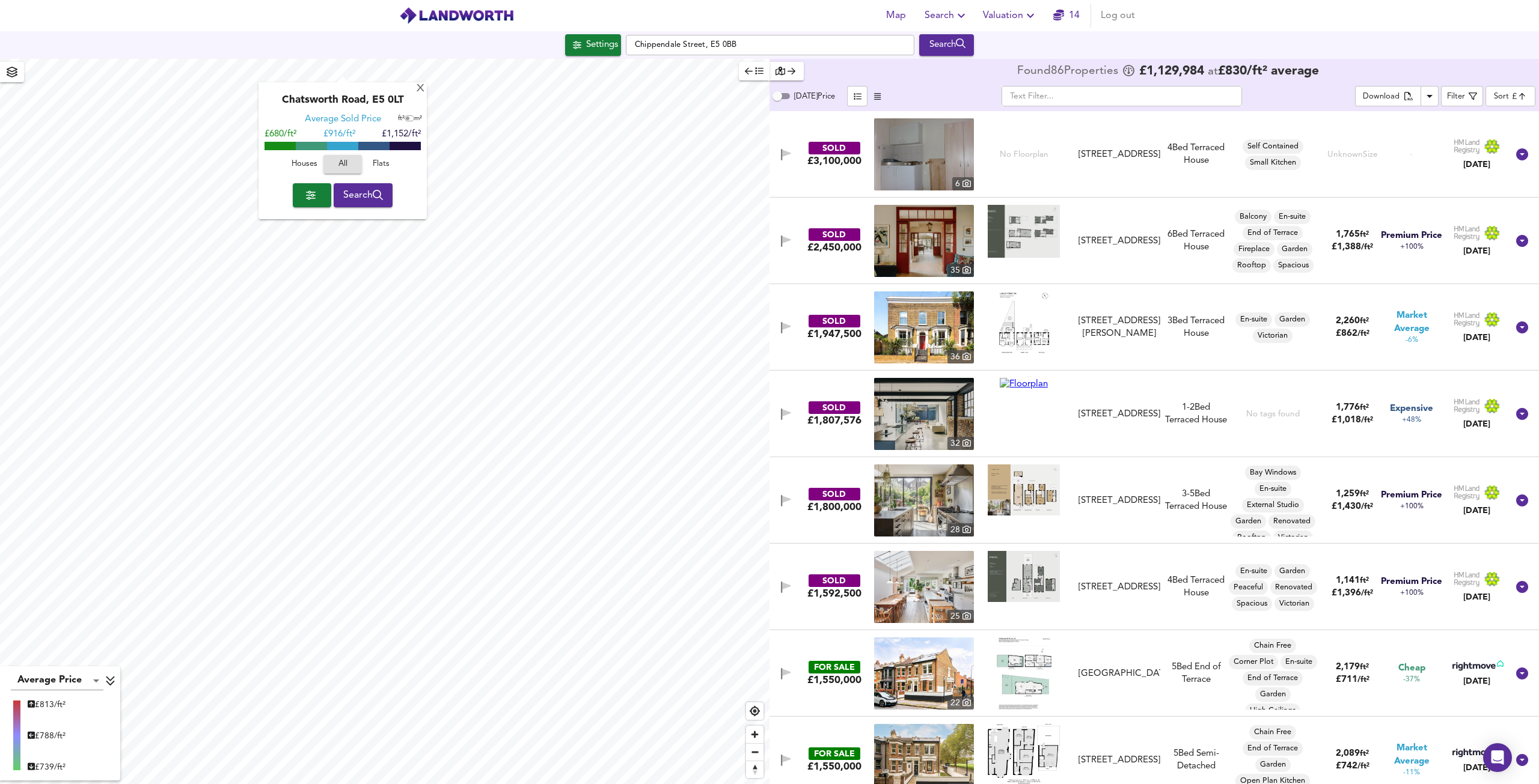
click at [357, 197] on div "X Chatsworth Road, E5 0LT Average Sold Price ft² m² £680/ft² £ 916/ft² £1,152/f…" at bounding box center [385, 422] width 770 height 725
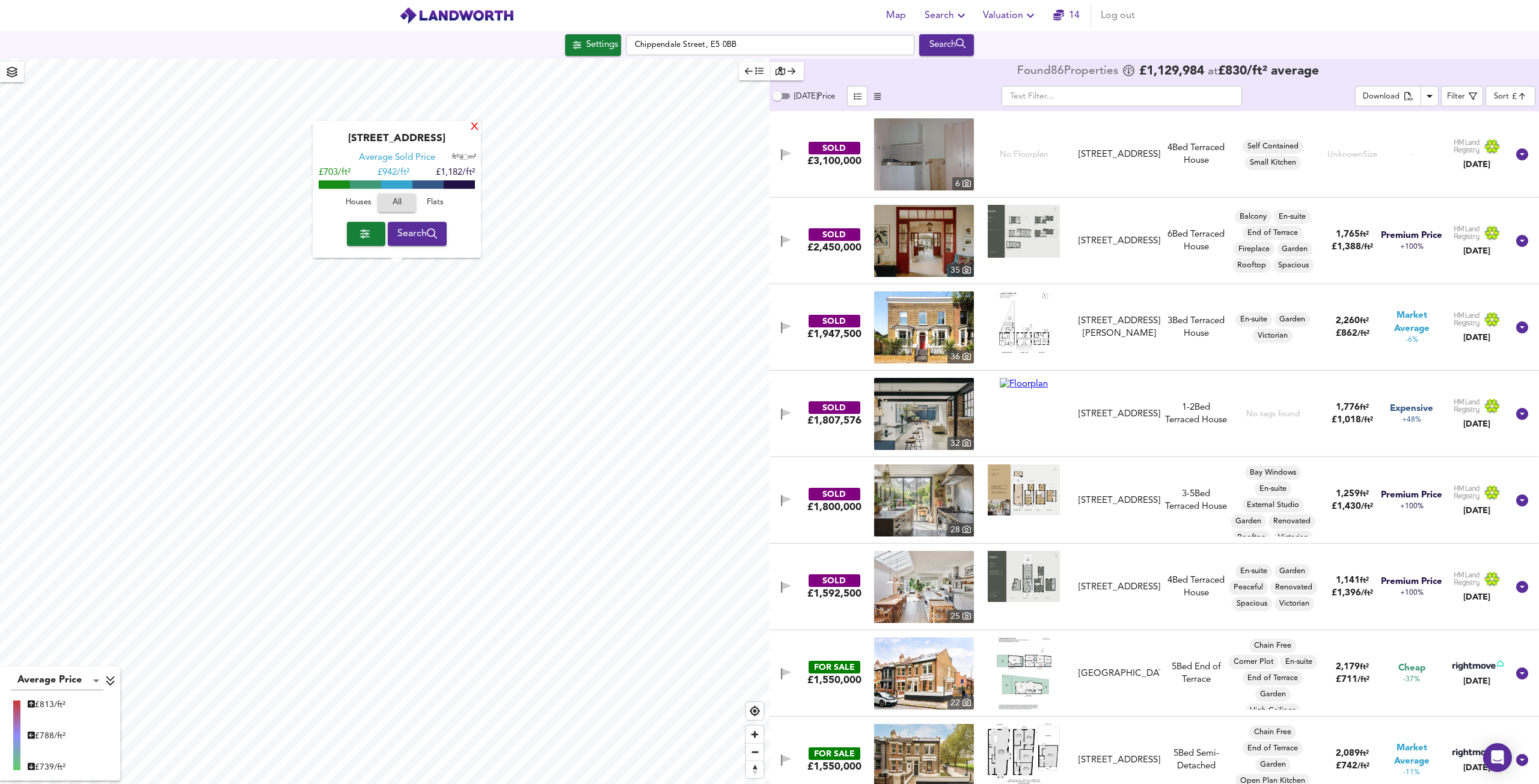
click at [469, 131] on div "X" at bounding box center [474, 127] width 9 height 8
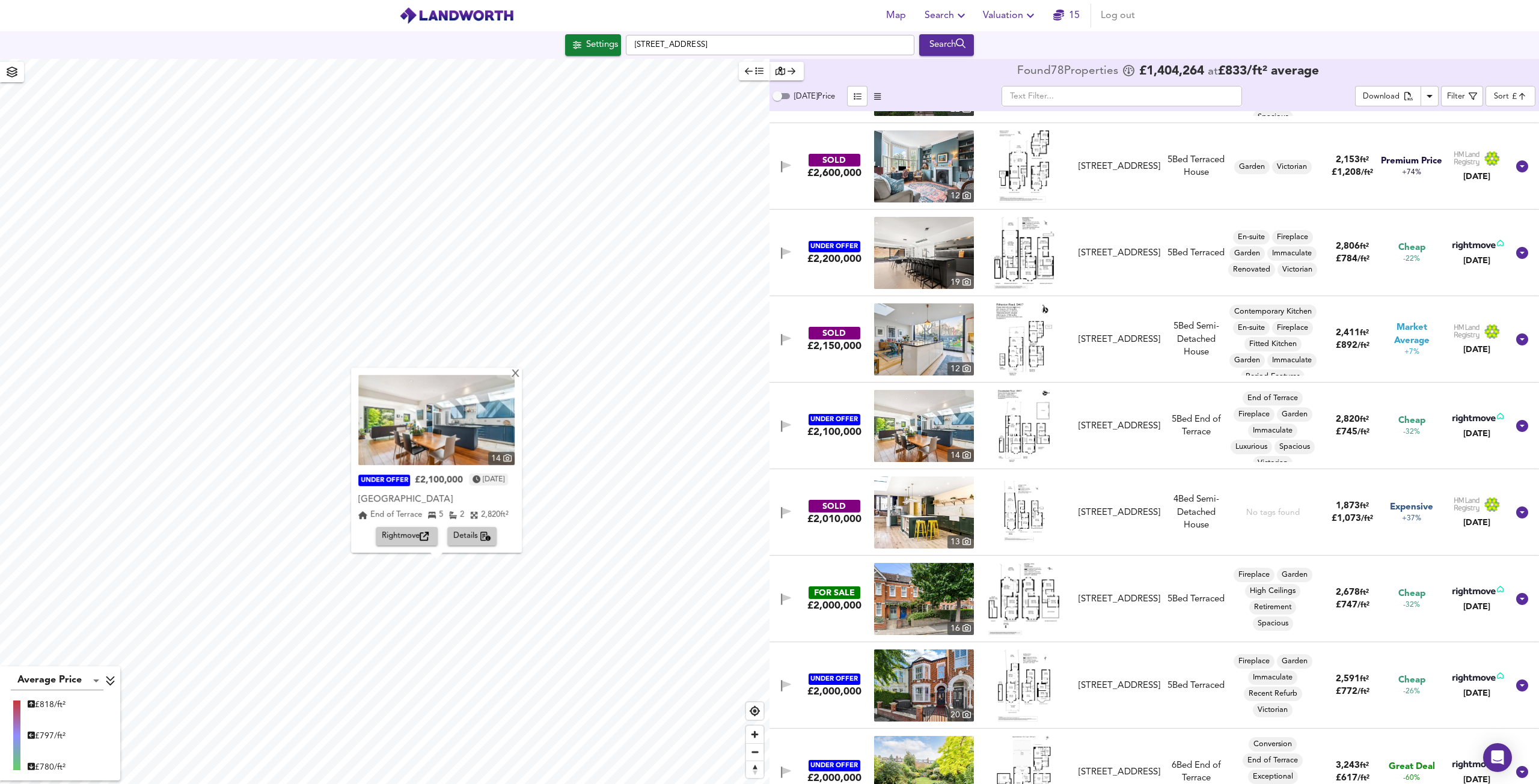
scroll to position [156, 0]
